Goal: Use online tool/utility

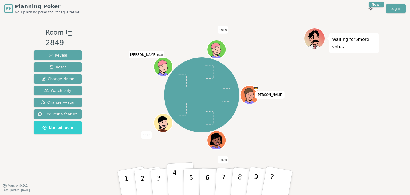
click at [169, 181] on button "4" at bounding box center [180, 183] width 29 height 42
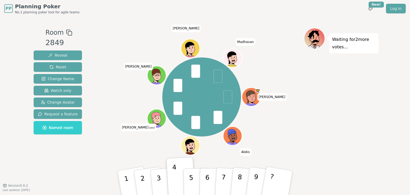
click at [343, 175] on div "Room 2849 Reveal Reset Change Name Watch only Change Avatar Request a feature N…" at bounding box center [204, 101] width 347 height 168
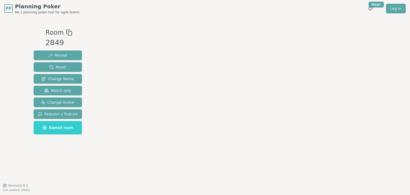
click at [218, 30] on div at bounding box center [205, 33] width 208 height 10
